Goal: Information Seeking & Learning: Learn about a topic

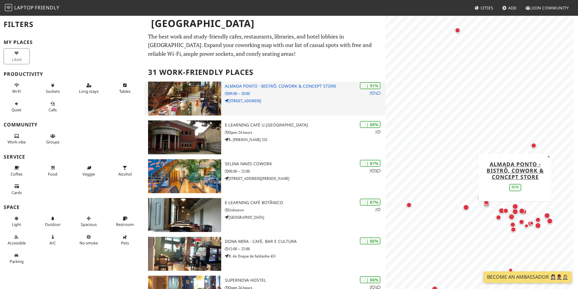
click at [197, 107] on img at bounding box center [184, 99] width 73 height 34
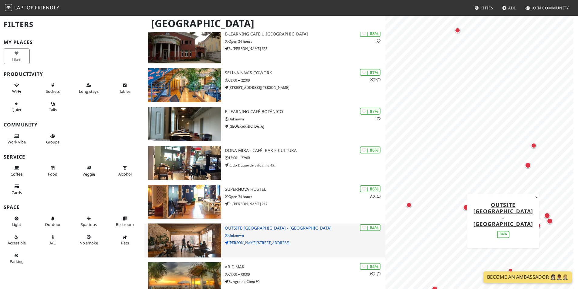
scroll to position [182, 0]
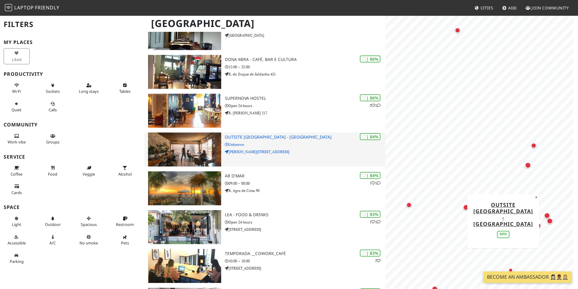
click at [184, 147] on img at bounding box center [184, 150] width 73 height 34
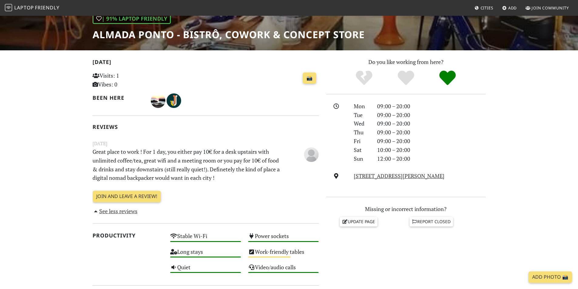
scroll to position [121, 0]
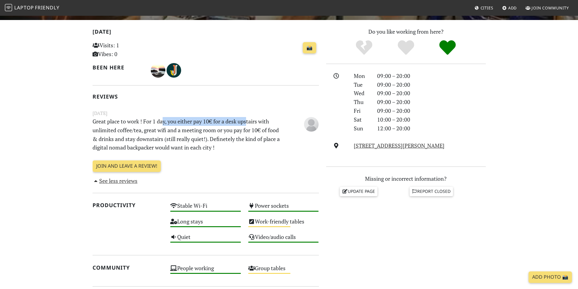
drag, startPoint x: 183, startPoint y: 122, endPoint x: 246, endPoint y: 123, distance: 63.1
click at [246, 123] on p "Great place to work ! For 1 day, you either pay 10€ for a desk upstairs with un…" at bounding box center [186, 134] width 195 height 35
click at [246, 129] on p "Great place to work ! For 1 day, you either pay 10€ for a desk upstairs with un…" at bounding box center [186, 134] width 195 height 35
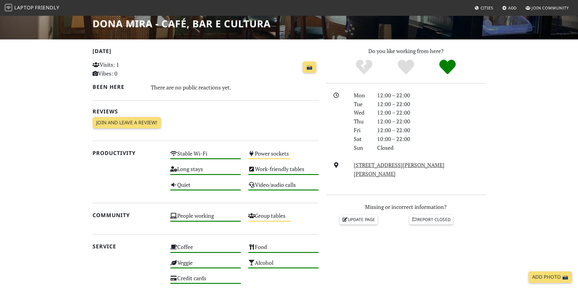
scroll to position [72, 0]
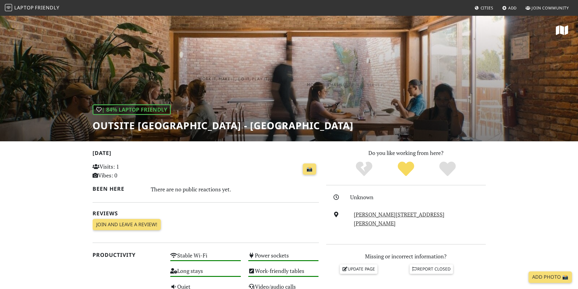
click at [390, 219] on div "R. de Frei Heitor Pinto 65, 4300-252, Porto" at bounding box center [419, 219] width 139 height 18
click at [391, 217] on link "R. de Frei Heitor Pinto 65, 4300-252, Porto" at bounding box center [399, 219] width 91 height 16
